Goal: Task Accomplishment & Management: Manage account settings

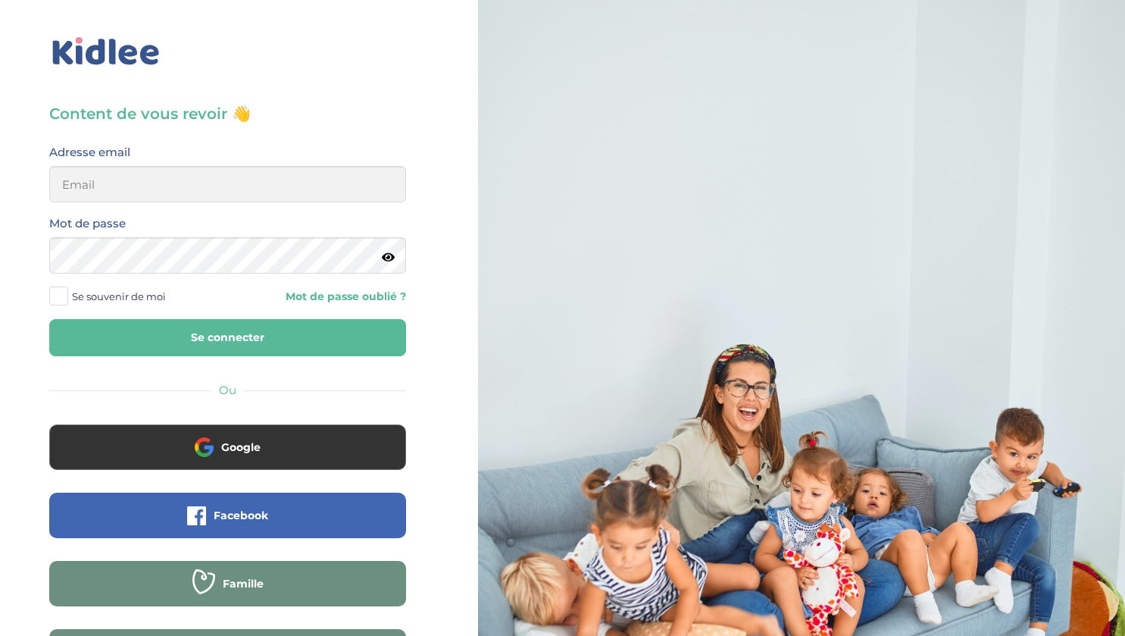
click at [127, 208] on div "Adresse email" at bounding box center [228, 177] width 380 height 71
click at [130, 186] on input "email" at bounding box center [227, 184] width 357 height 36
type input "alice.dubois69@gmail.com"
click at [138, 277] on div "Mot de passe" at bounding box center [228, 249] width 380 height 71
click at [49, 319] on button "Se connecter" at bounding box center [227, 337] width 357 height 37
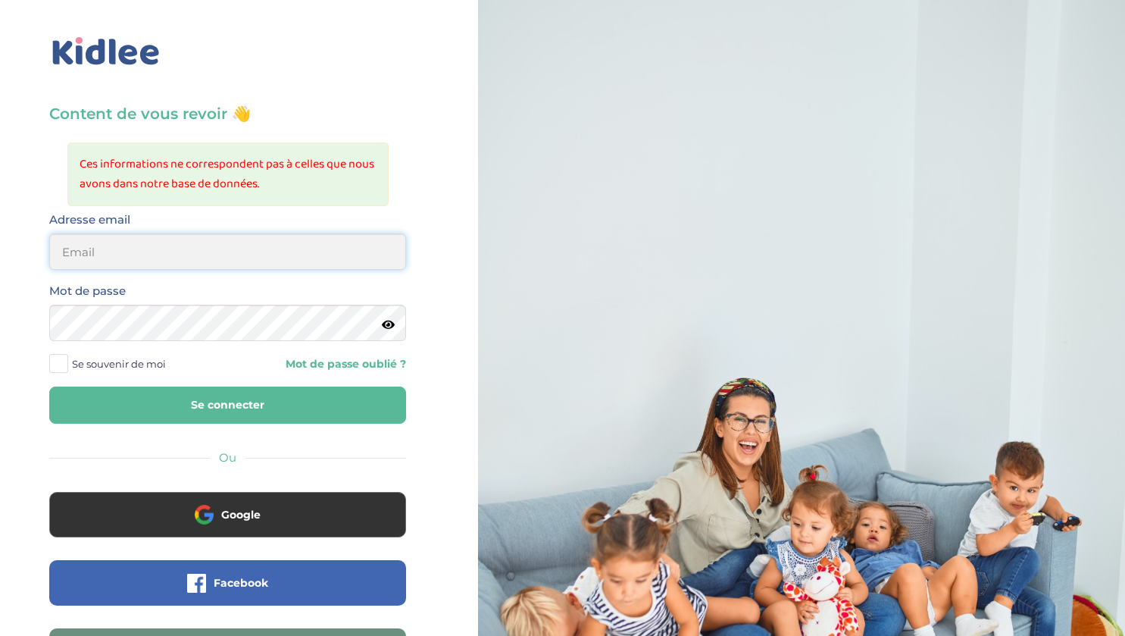
click at [128, 254] on input "email" at bounding box center [227, 251] width 357 height 36
type input "[EMAIL_ADDRESS][DOMAIN_NAME]"
click at [49, 386] on button "Se connecter" at bounding box center [227, 404] width 357 height 37
click at [101, 259] on input "email" at bounding box center [227, 251] width 357 height 36
type input "[EMAIL_ADDRESS][DOMAIN_NAME]"
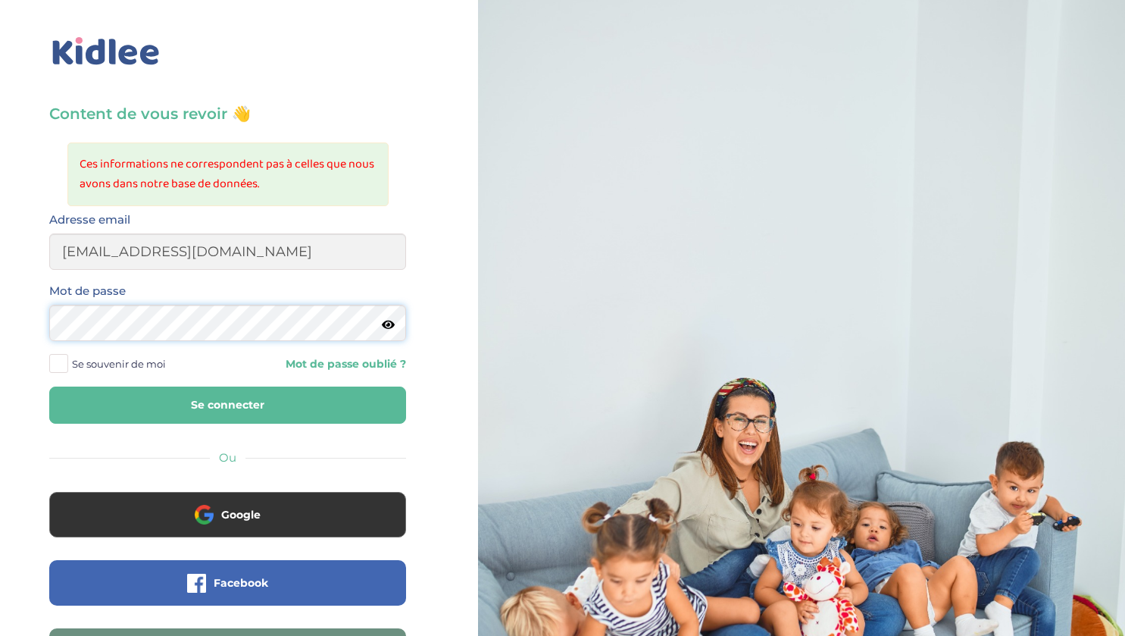
click at [49, 386] on button "Se connecter" at bounding box center [227, 404] width 357 height 37
click at [175, 247] on input "email" at bounding box center [227, 251] width 357 height 36
type input "[EMAIL_ADDRESS][DOMAIN_NAME]"
click at [383, 325] on icon at bounding box center [388, 324] width 13 height 11
click at [221, 412] on button "Se connecter" at bounding box center [227, 404] width 357 height 37
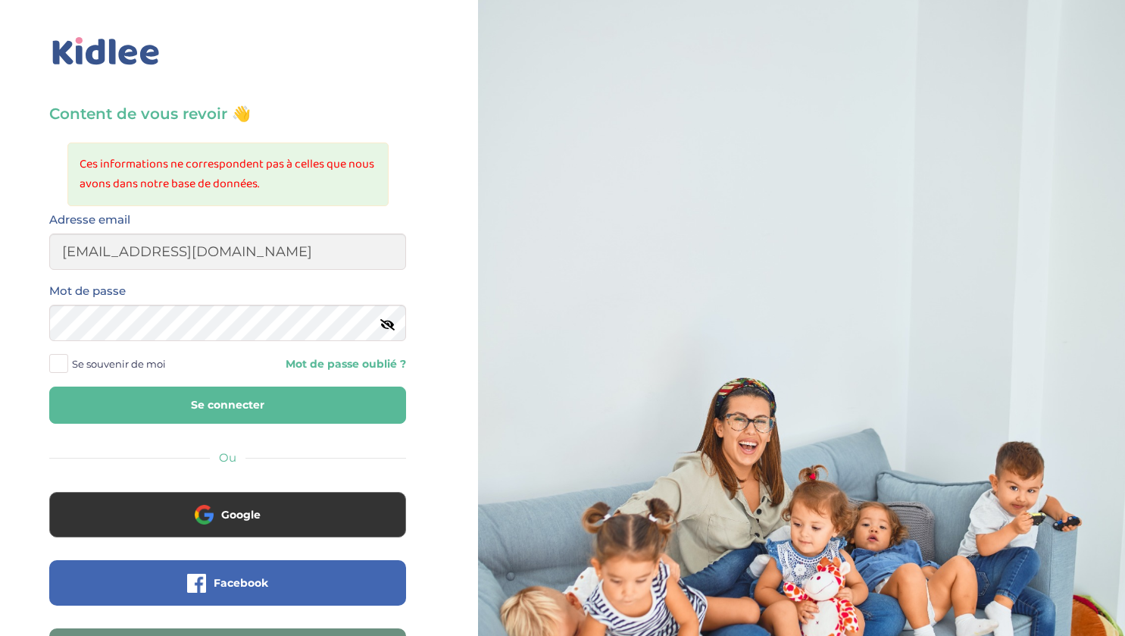
click at [220, 408] on button "Se connecter" at bounding box center [227, 404] width 357 height 37
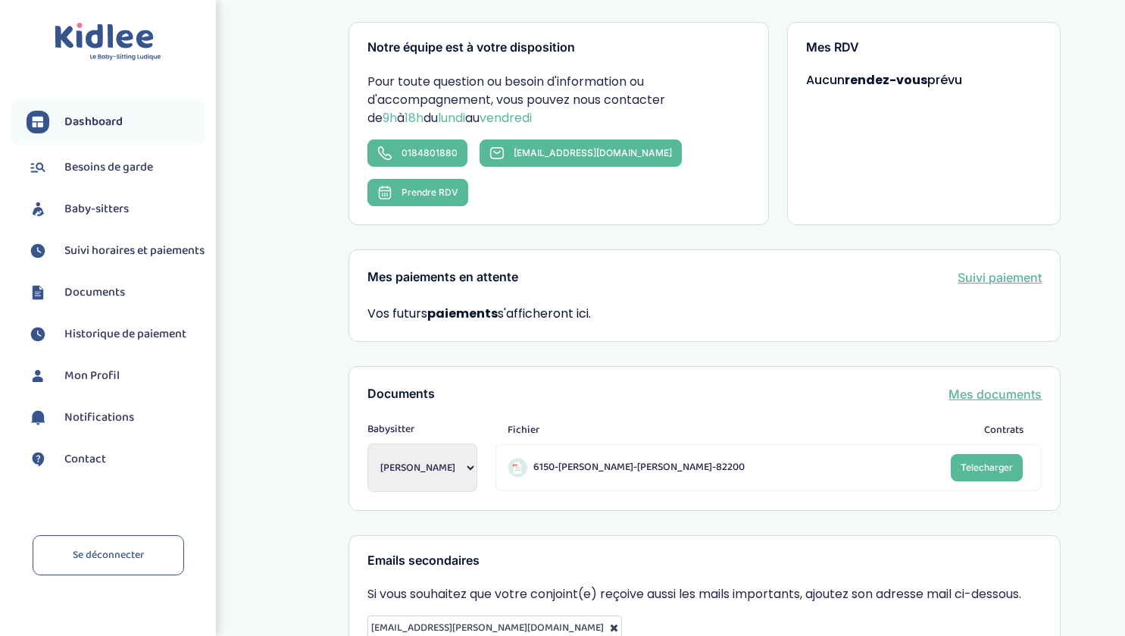
scroll to position [306, 0]
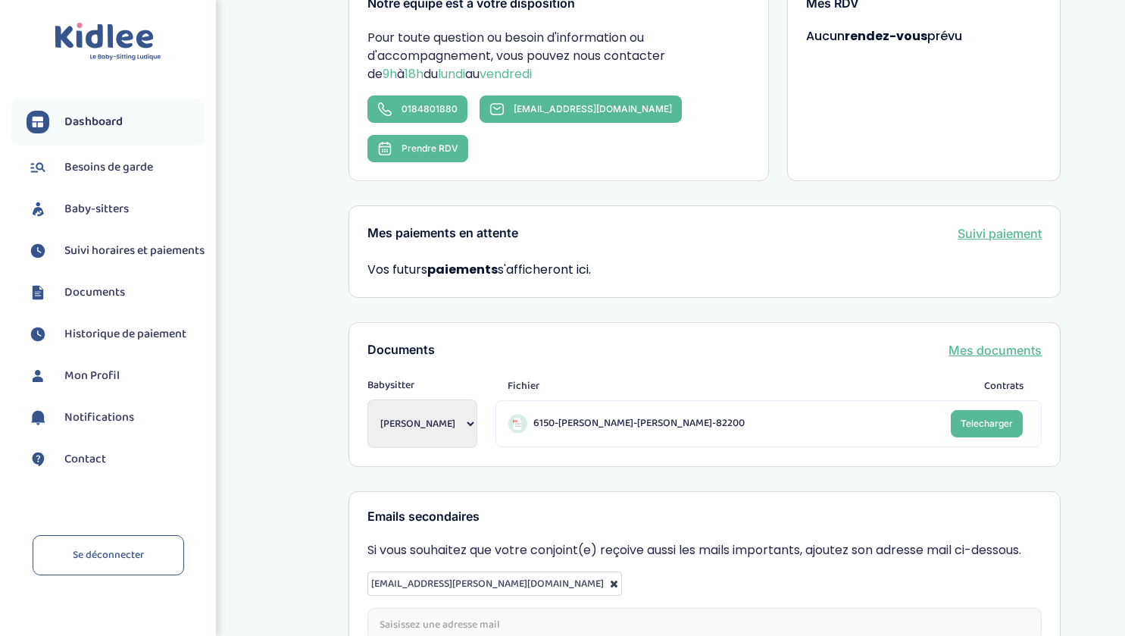
click at [111, 260] on span "Suivi horaires et paiements" at bounding box center [134, 251] width 140 height 18
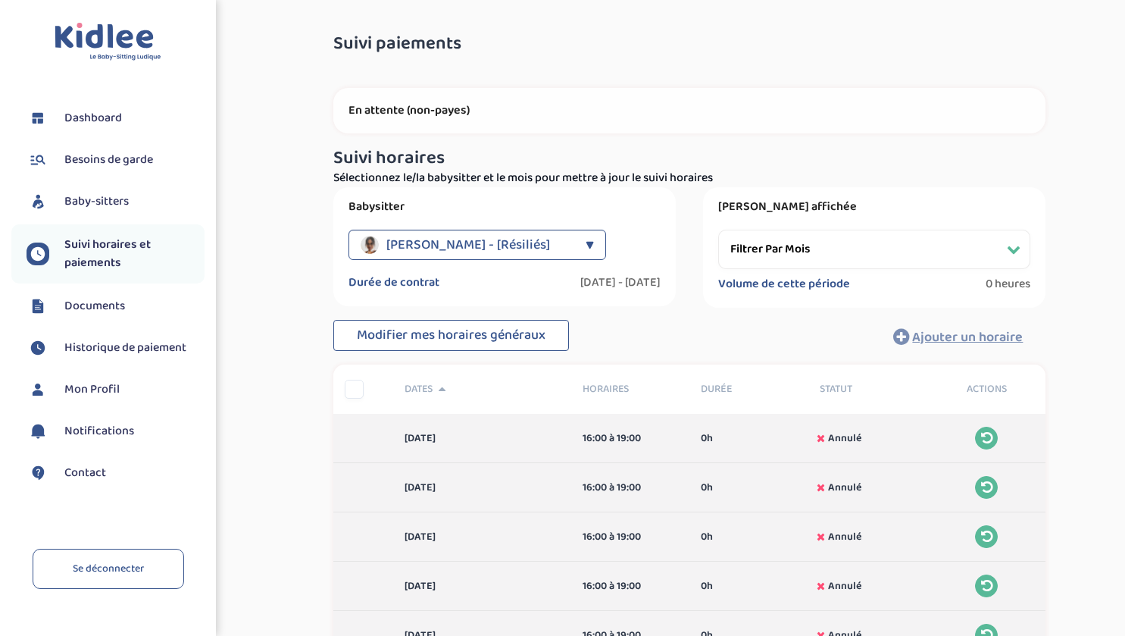
click at [471, 253] on span "[PERSON_NAME] - [Résiliés]" at bounding box center [468, 245] width 164 height 30
click at [802, 256] on select "Filtrer par mois [DATE] [DATE] [DATE] [DATE] [DATE] [DATE] [DATE] [DATE] [DATE]…" at bounding box center [874, 249] width 312 height 39
click at [718, 230] on select "Filtrer par mois [DATE] [DATE] [DATE] [DATE] [DATE] [DATE] [DATE] [DATE] [DATE]…" at bounding box center [874, 249] width 312 height 39
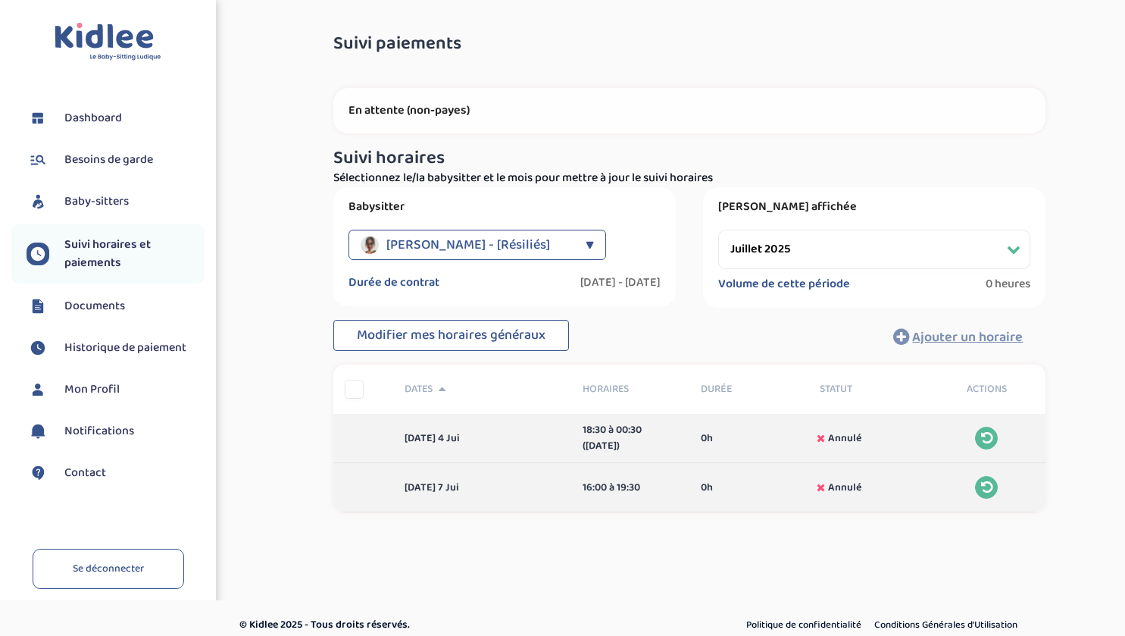
click at [781, 238] on select "Filtrer par mois [DATE] [DATE] [DATE] [DATE] [DATE] [DATE] [DATE] [DATE] [DATE]…" at bounding box center [874, 249] width 312 height 39
select select "juin 2025"
click at [718, 230] on select "Filtrer par mois [DATE] [DATE] [DATE] [DATE] [DATE] [DATE] [DATE] [DATE] [DATE]…" at bounding box center [874, 249] width 312 height 39
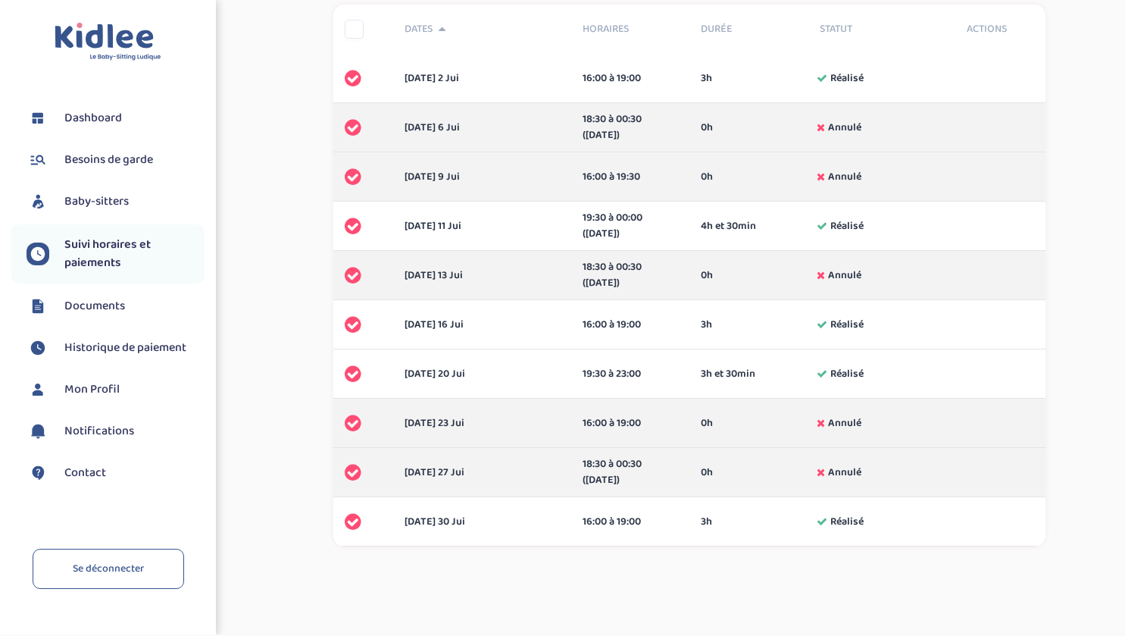
scroll to position [318, 0]
